Goal: Information Seeking & Learning: Learn about a topic

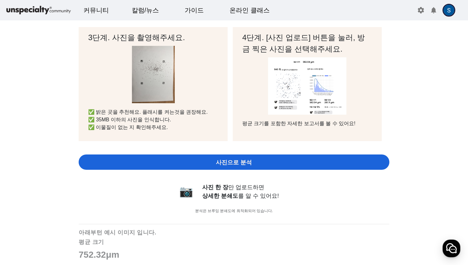
scroll to position [182, 0]
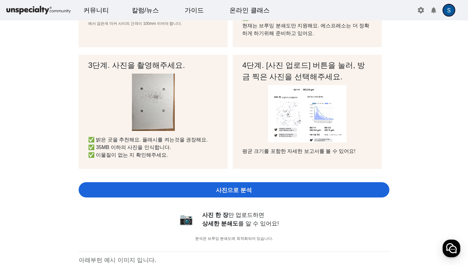
click at [187, 139] on p "✅ 밝은 곳을 추천해요. 플래시를 켜는것을 권장해요. ✅ 35MB 이하의 사진을 인식합니다. ✅ 이물질이 없는 지 확인해주세요." at bounding box center [153, 147] width 130 height 23
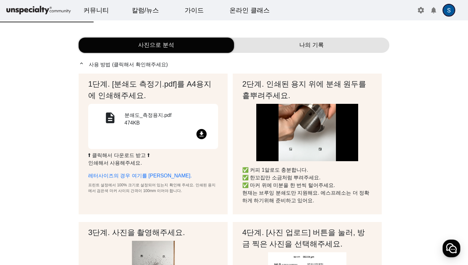
scroll to position [13, 0]
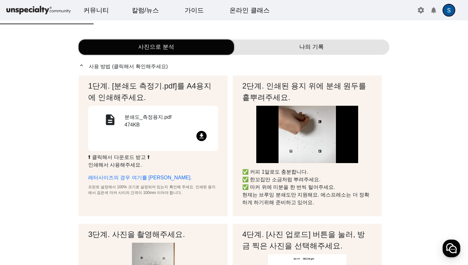
click at [81, 66] on mat-icon "expand_less" at bounding box center [83, 65] width 8 height 6
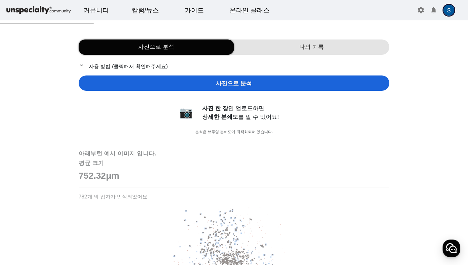
click at [81, 66] on mat-icon "expand_more" at bounding box center [83, 65] width 8 height 6
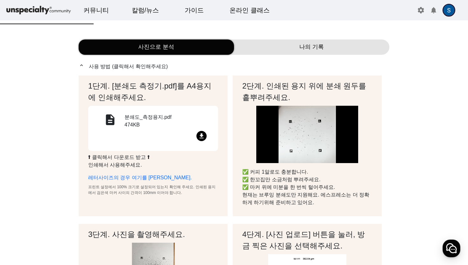
click at [291, 43] on div "나의 기록" at bounding box center [311, 47] width 155 height 15
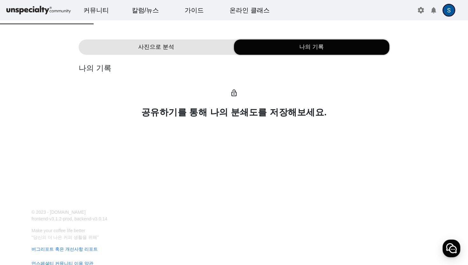
click at [234, 106] on div "lock_open 공유하기를 통해 나의 분쇄도를 저장해보세요." at bounding box center [234, 100] width 311 height 37
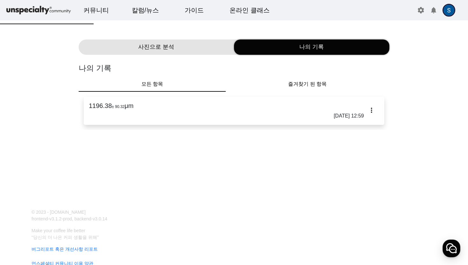
click at [120, 111] on link "1196.38 ± 90.32 μm [DATE] 12:59" at bounding box center [234, 111] width 291 height 18
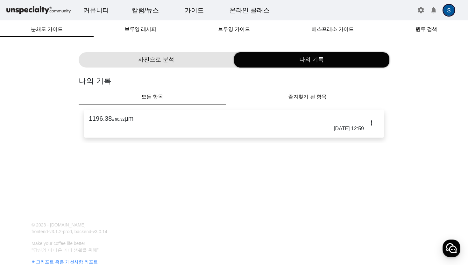
click at [155, 58] on span "사진으로 분석" at bounding box center [156, 59] width 36 height 9
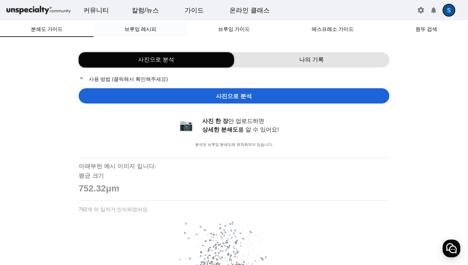
click at [139, 31] on span "브루잉 레시피" at bounding box center [141, 29] width 32 height 5
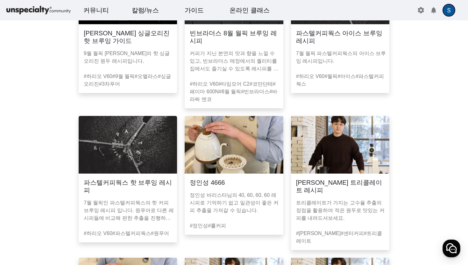
scroll to position [256, 0]
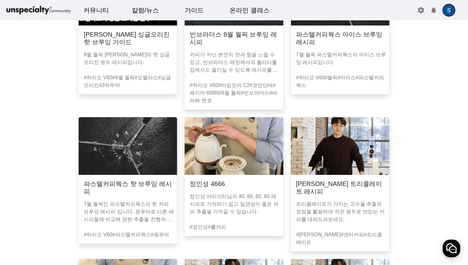
click at [349, 44] on h3 "파스텔커피웍스 아이스 브루잉 레시피" at bounding box center [340, 38] width 88 height 15
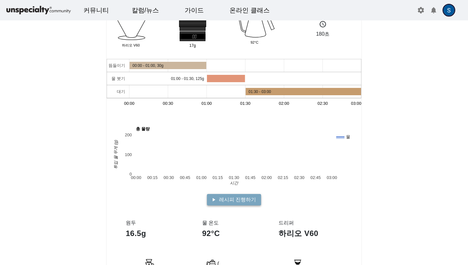
scroll to position [37, 0]
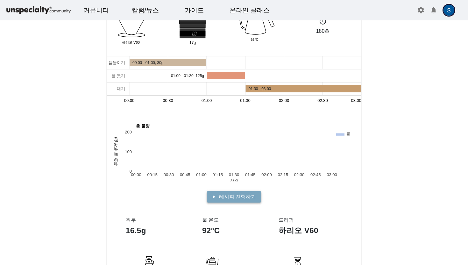
click at [231, 196] on span "레시피 진행하기" at bounding box center [237, 197] width 37 height 8
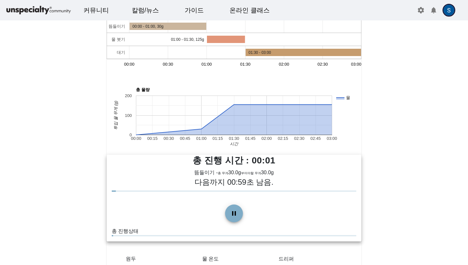
scroll to position [91, 0]
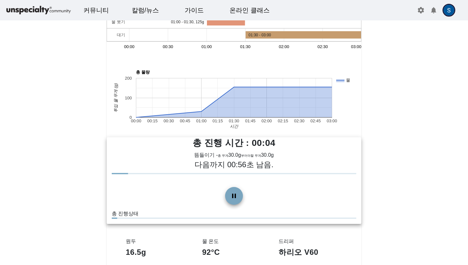
click at [236, 202] on span at bounding box center [233, 195] width 15 height 15
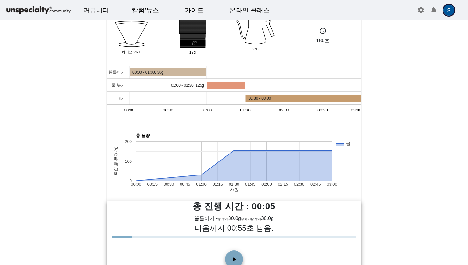
scroll to position [0, 0]
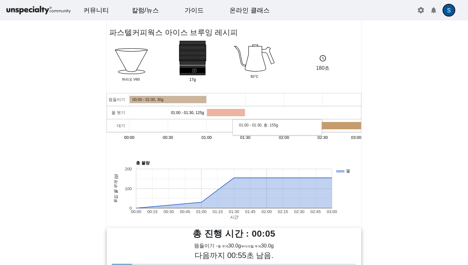
click at [217, 114] on rect "A chart." at bounding box center [226, 112] width 38 height 7
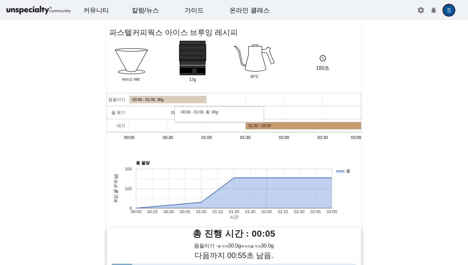
click at [193, 101] on rect "A chart." at bounding box center [168, 99] width 77 height 7
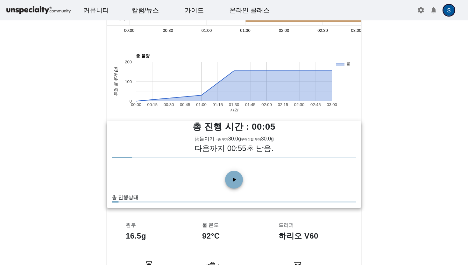
scroll to position [108, 0]
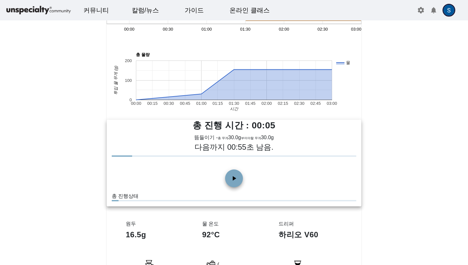
click at [232, 175] on span at bounding box center [233, 178] width 15 height 15
click at [150, 157] on div at bounding box center [234, 155] width 245 height 1
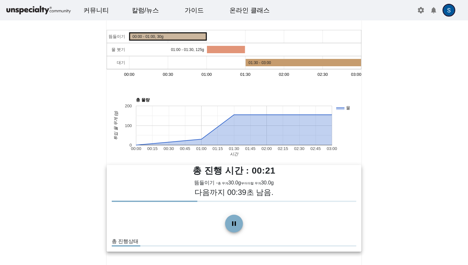
scroll to position [65, 0]
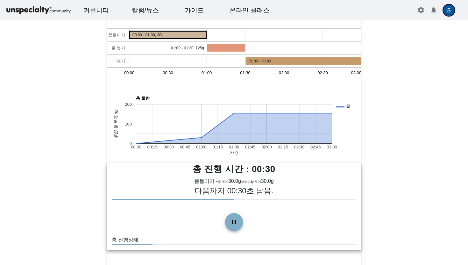
click at [316, 199] on div at bounding box center [234, 199] width 245 height 1
drag, startPoint x: 316, startPoint y: 200, endPoint x: 313, endPoint y: 195, distance: 5.7
click at [313, 195] on div "다음까지 00:30초 남음." at bounding box center [234, 192] width 245 height 15
click at [318, 135] on icon "A chart." at bounding box center [234, 128] width 196 height 30
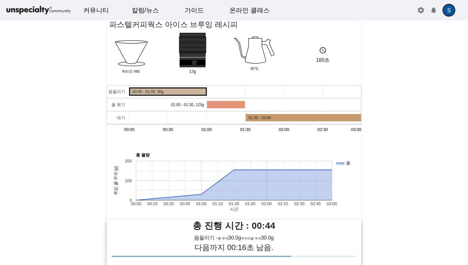
scroll to position [0, 0]
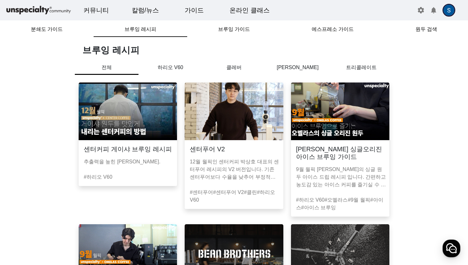
click at [340, 186] on p "9월 월픽 [PERSON_NAME]의 싱글 원두 아이스 드립 레시피 입니다. 간편하고 농도감 있는 아이스 커피를 즐기실 수 있습니다." at bounding box center [341, 177] width 91 height 23
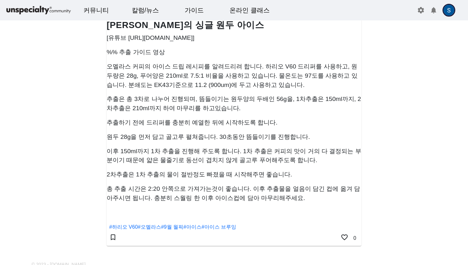
scroll to position [225, 0]
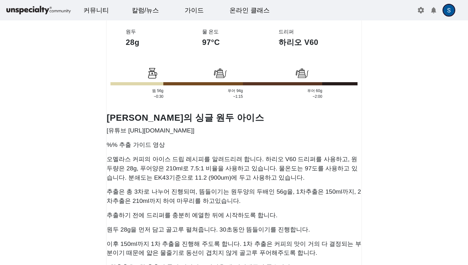
click at [142, 132] on p "[유튜브 [URL][DOMAIN_NAME]]" at bounding box center [234, 130] width 255 height 9
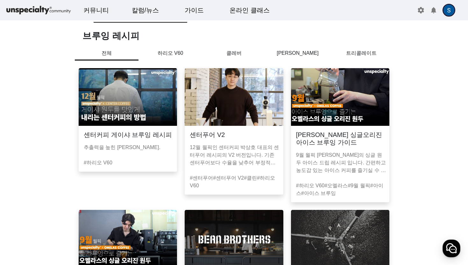
scroll to position [15, 0]
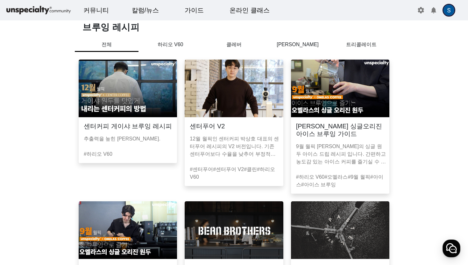
click at [158, 151] on mat-card-footer "#하리오 V60" at bounding box center [127, 154] width 93 height 13
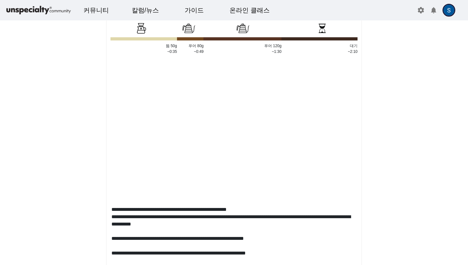
scroll to position [283, 0]
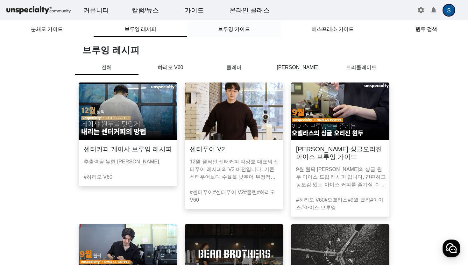
click at [243, 32] on span "브루잉 가이드" at bounding box center [234, 29] width 32 height 5
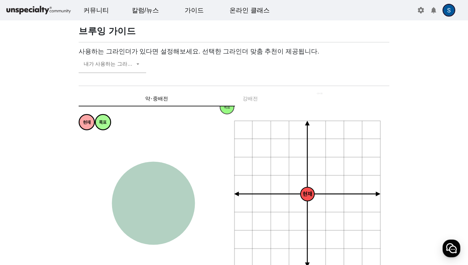
scroll to position [21, 0]
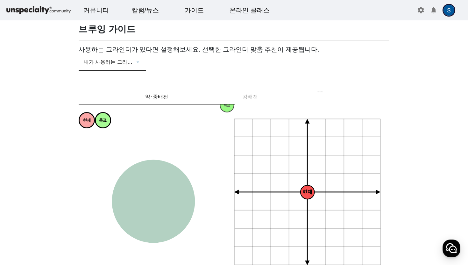
click at [138, 63] on icon at bounding box center [138, 62] width 6 height 8
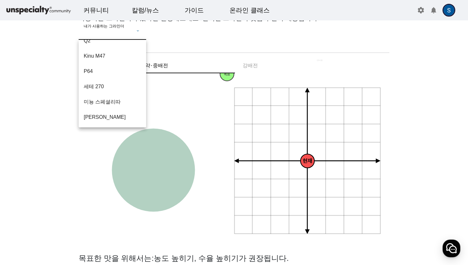
scroll to position [0, 0]
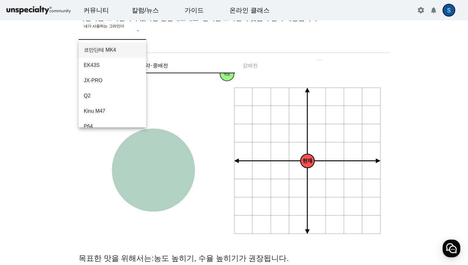
click at [219, 58] on div at bounding box center [234, 132] width 468 height 265
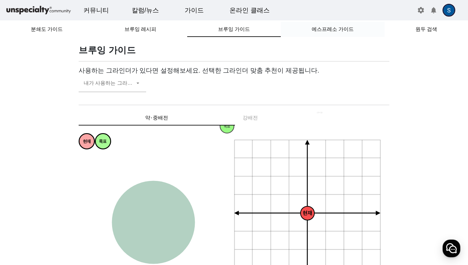
click at [335, 28] on span "에스프레소 가이드" at bounding box center [333, 29] width 42 height 5
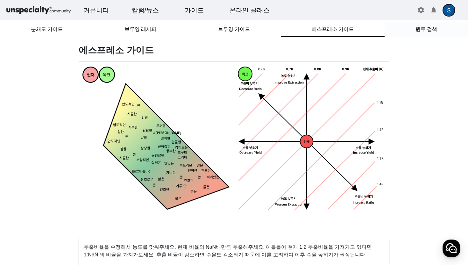
click at [409, 27] on div "원두 검색" at bounding box center [426, 29] width 83 height 15
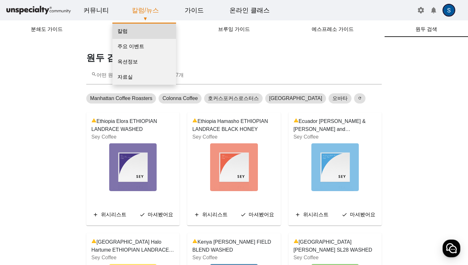
click at [129, 31] on link "칼럼" at bounding box center [144, 31] width 64 height 15
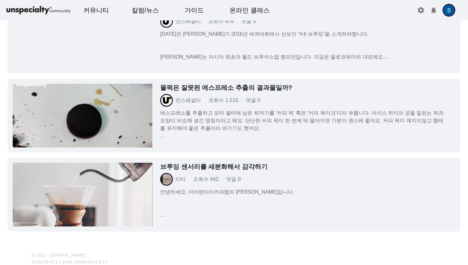
scroll to position [1447, 0]
